Goal: Find specific page/section: Find specific page/section

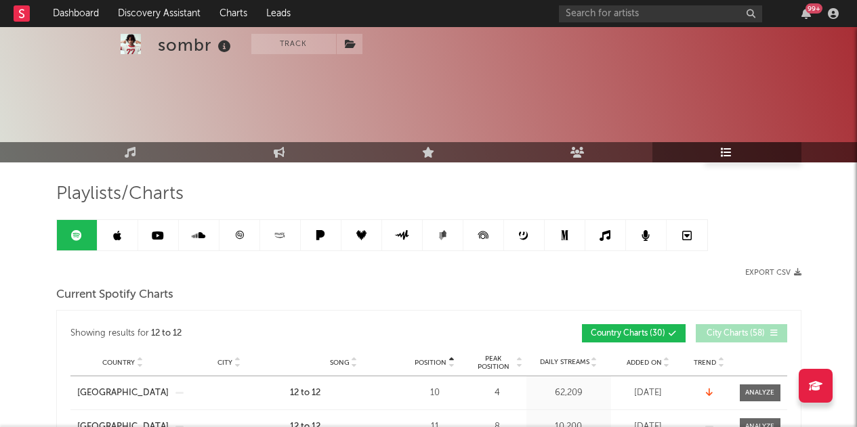
scroll to position [226, 0]
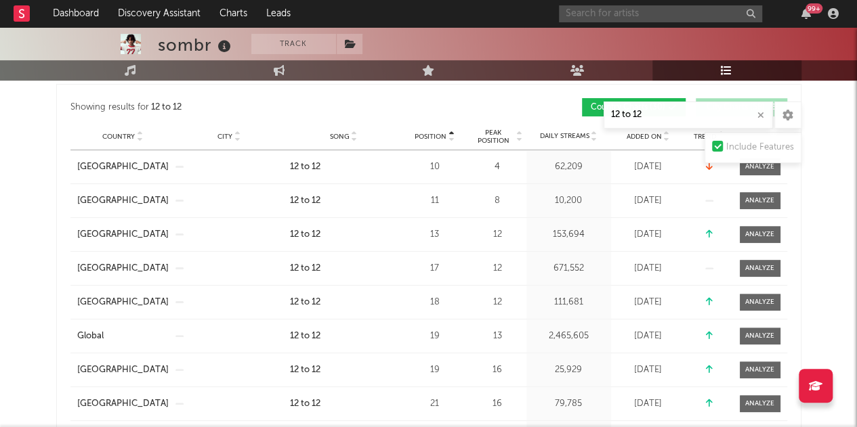
click at [651, 16] on input "text" at bounding box center [660, 13] width 203 height 17
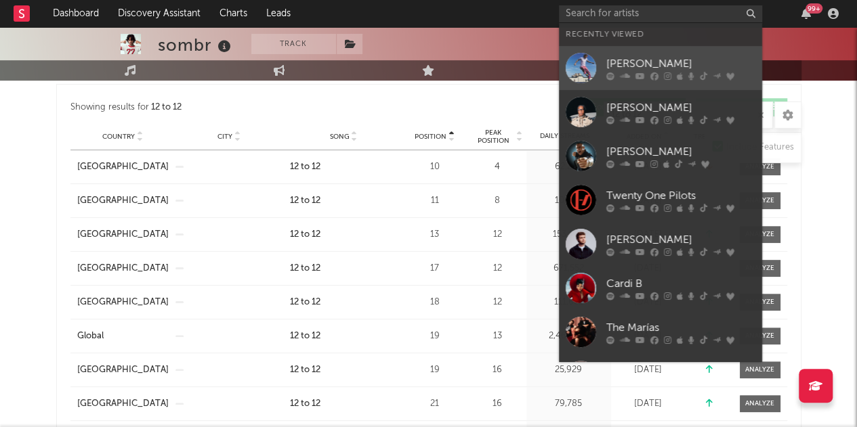
click at [637, 72] on icon at bounding box center [639, 76] width 9 height 8
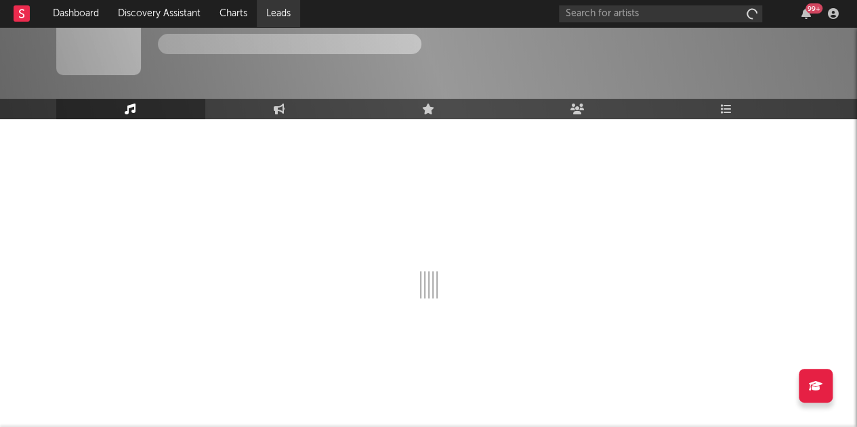
scroll to position [43, 0]
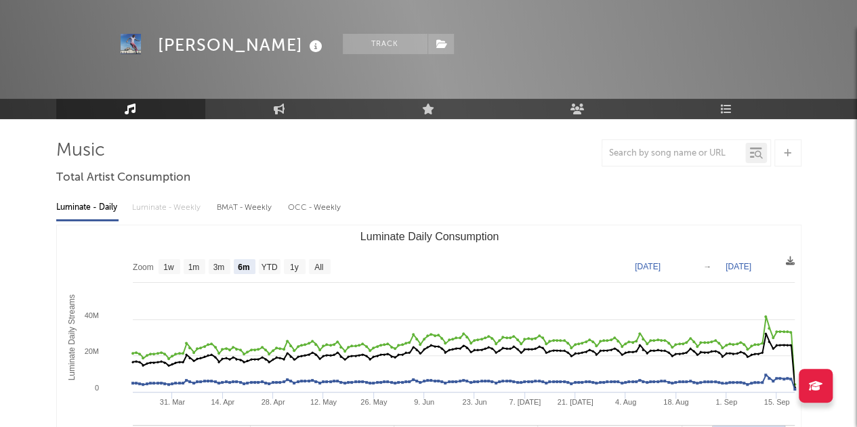
select select "6m"
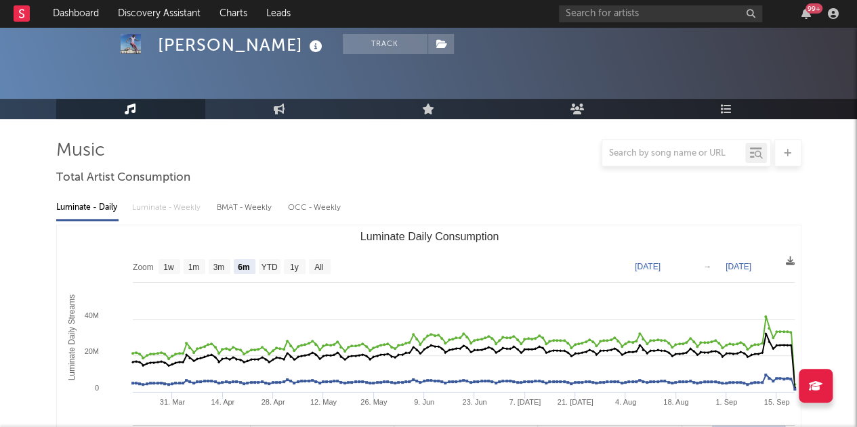
scroll to position [226, 0]
